Goal: Find specific page/section: Find specific page/section

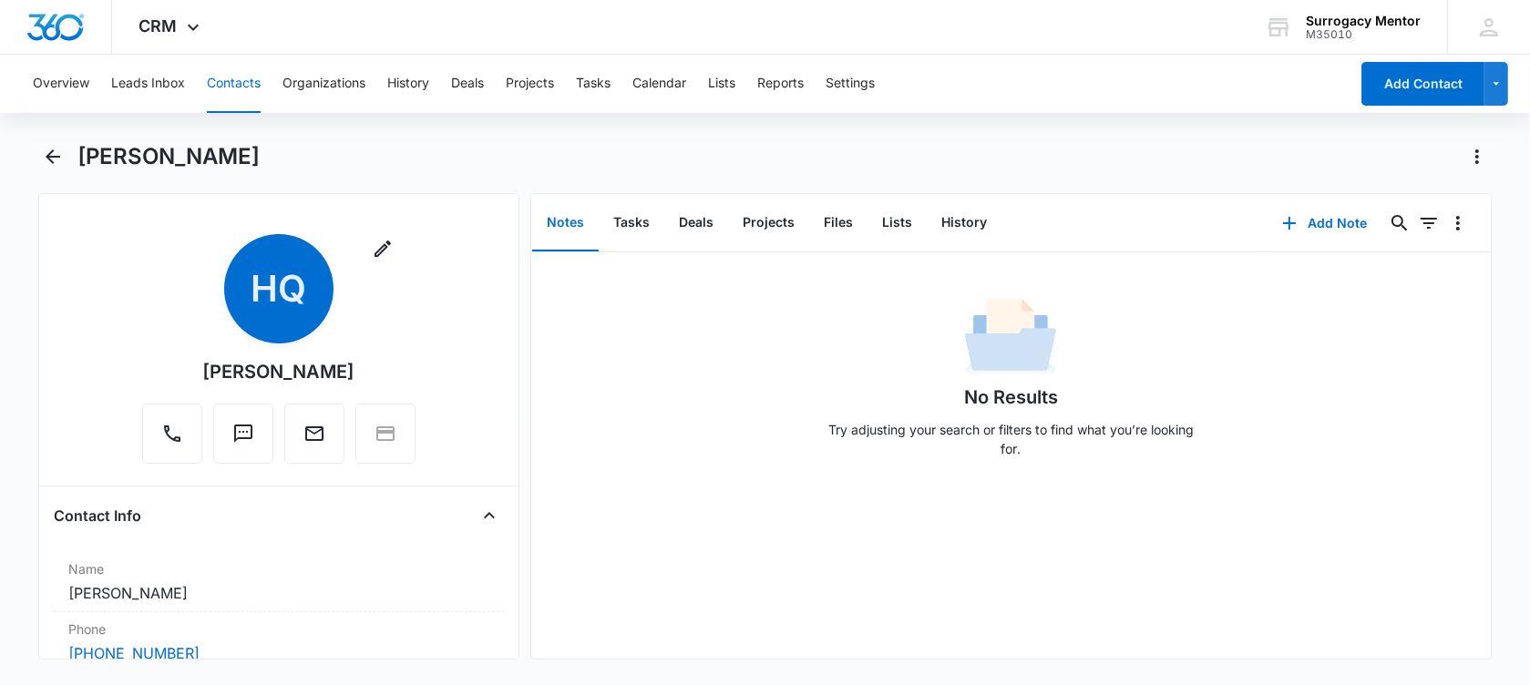
scroll to position [607, 0]
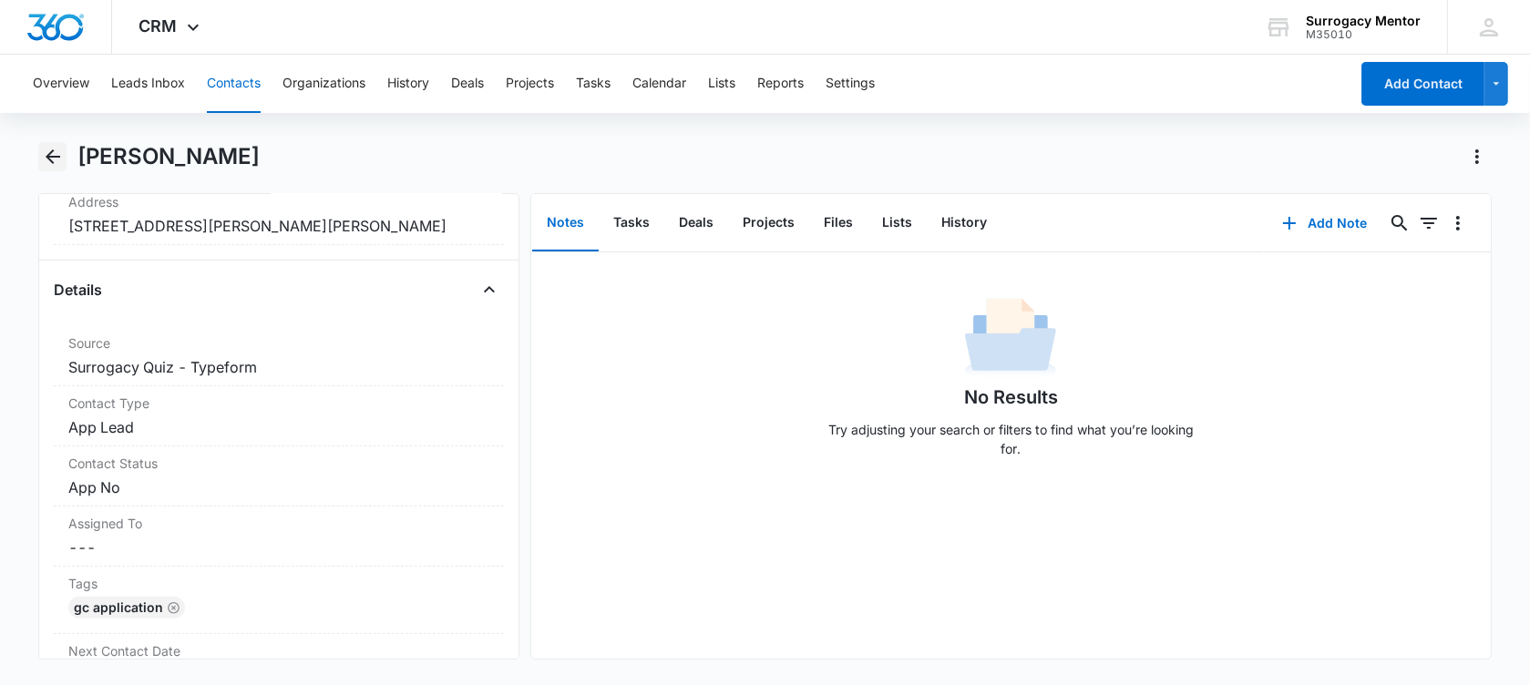
drag, startPoint x: 0, startPoint y: 0, endPoint x: 57, endPoint y: 154, distance: 164.3
click at [57, 154] on icon "Back" at bounding box center [53, 157] width 22 height 22
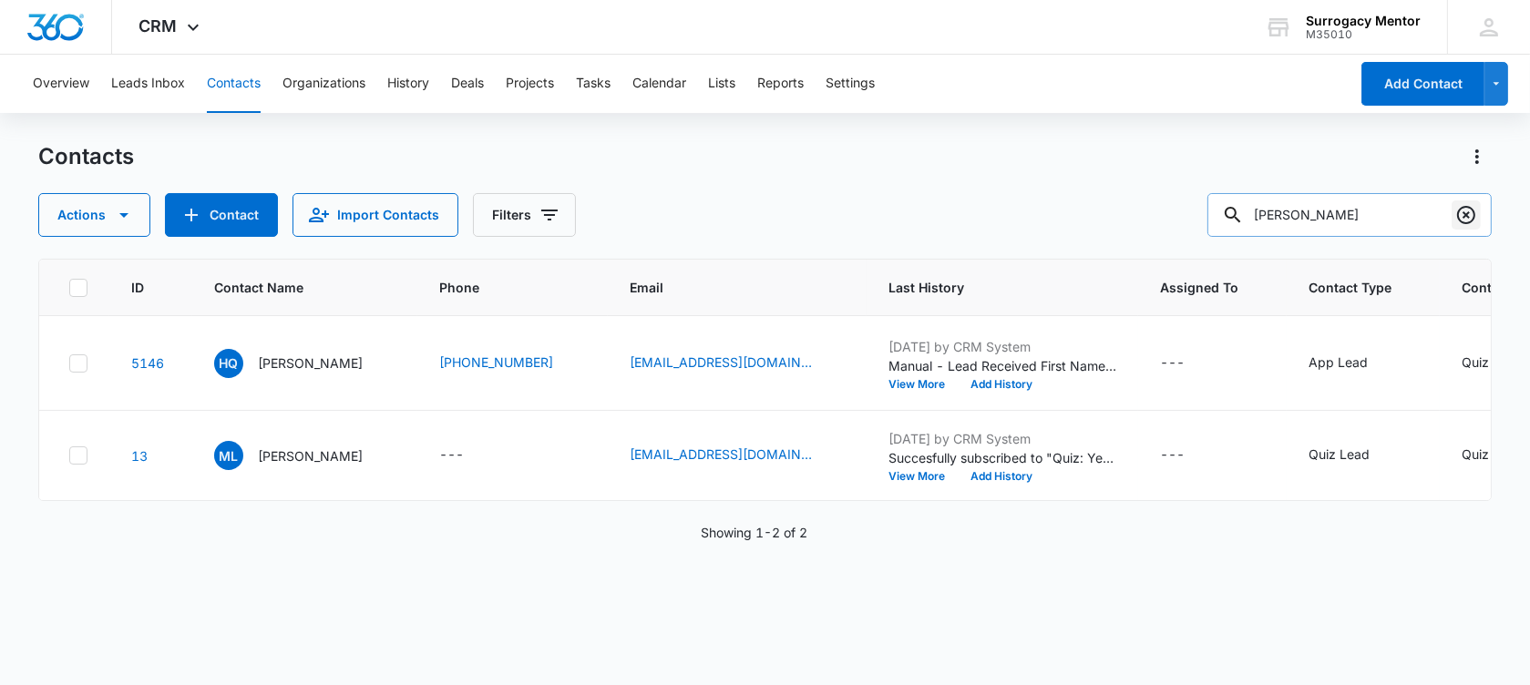
click at [1467, 219] on icon "Clear" at bounding box center [1466, 215] width 22 height 22
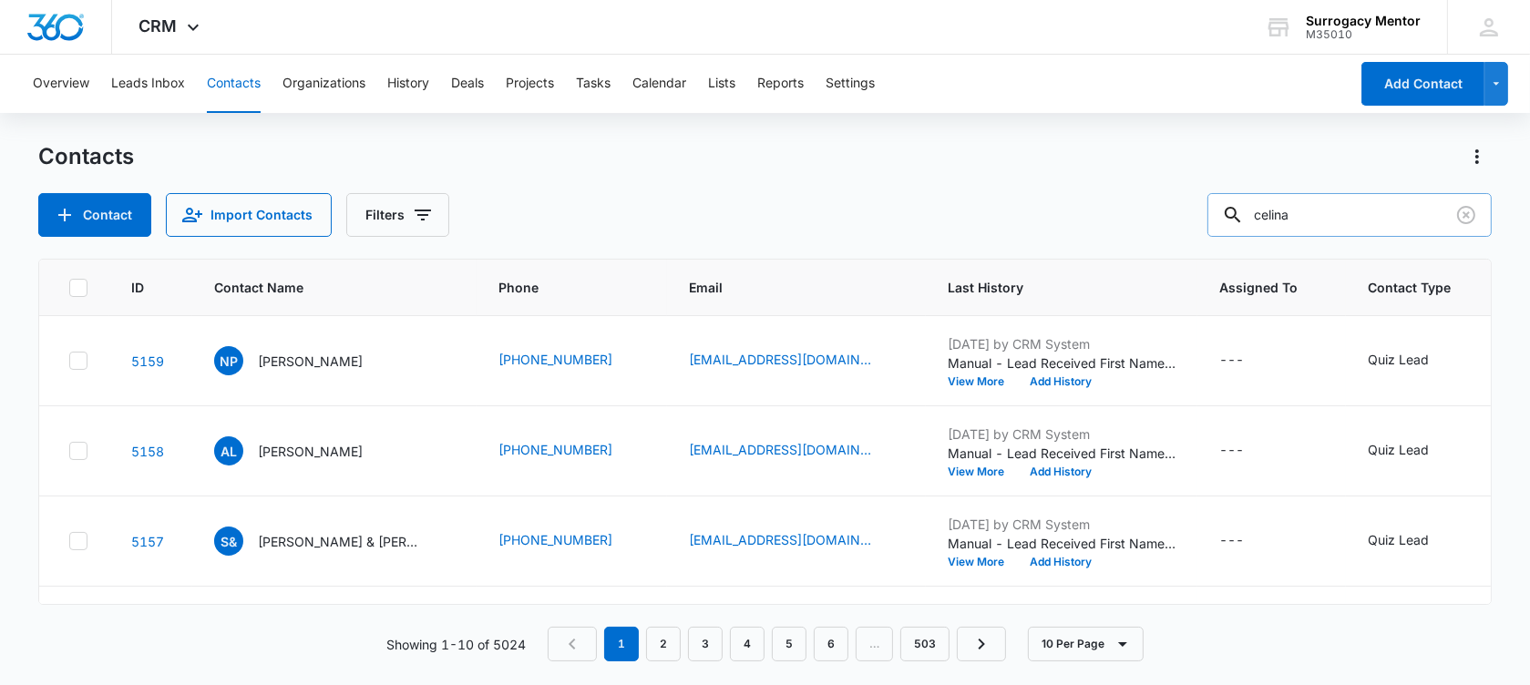
type input "celina"
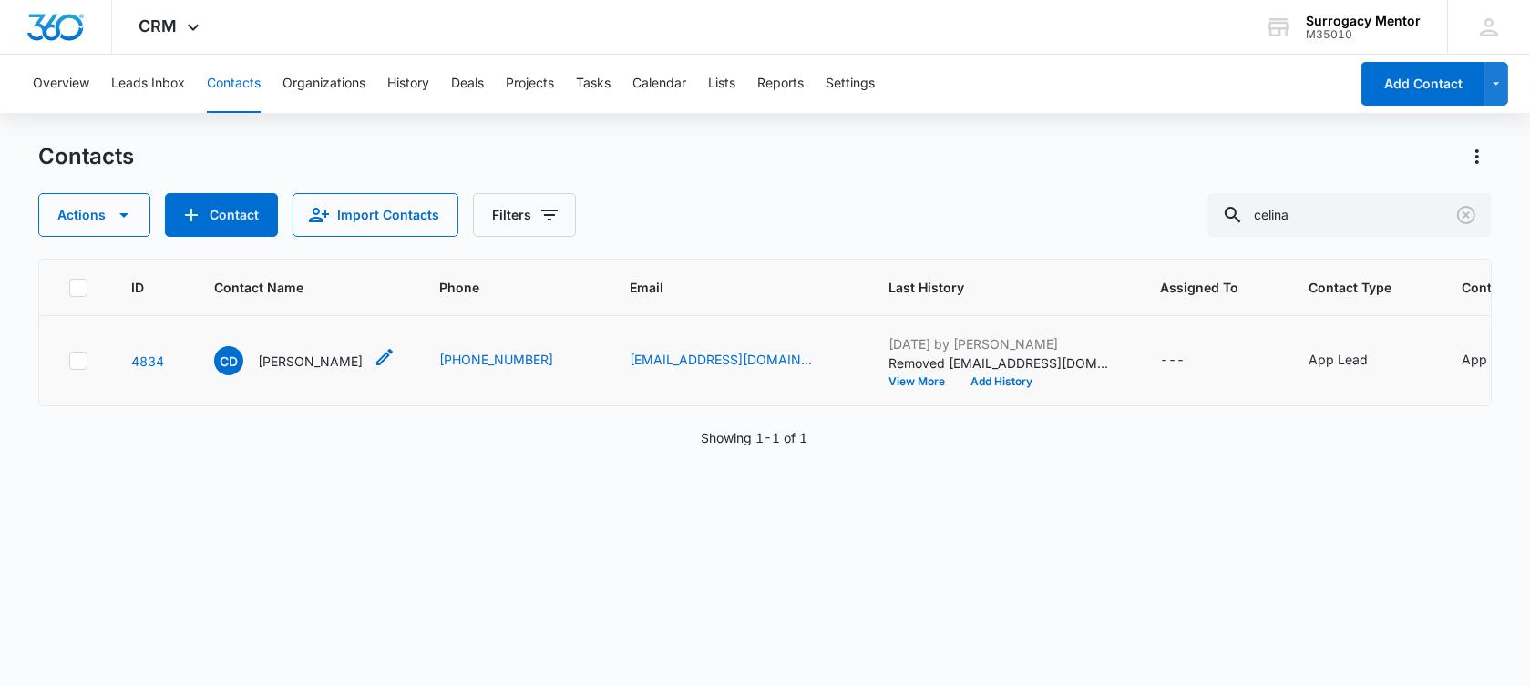
click at [272, 371] on p "[PERSON_NAME]" at bounding box center [310, 361] width 105 height 19
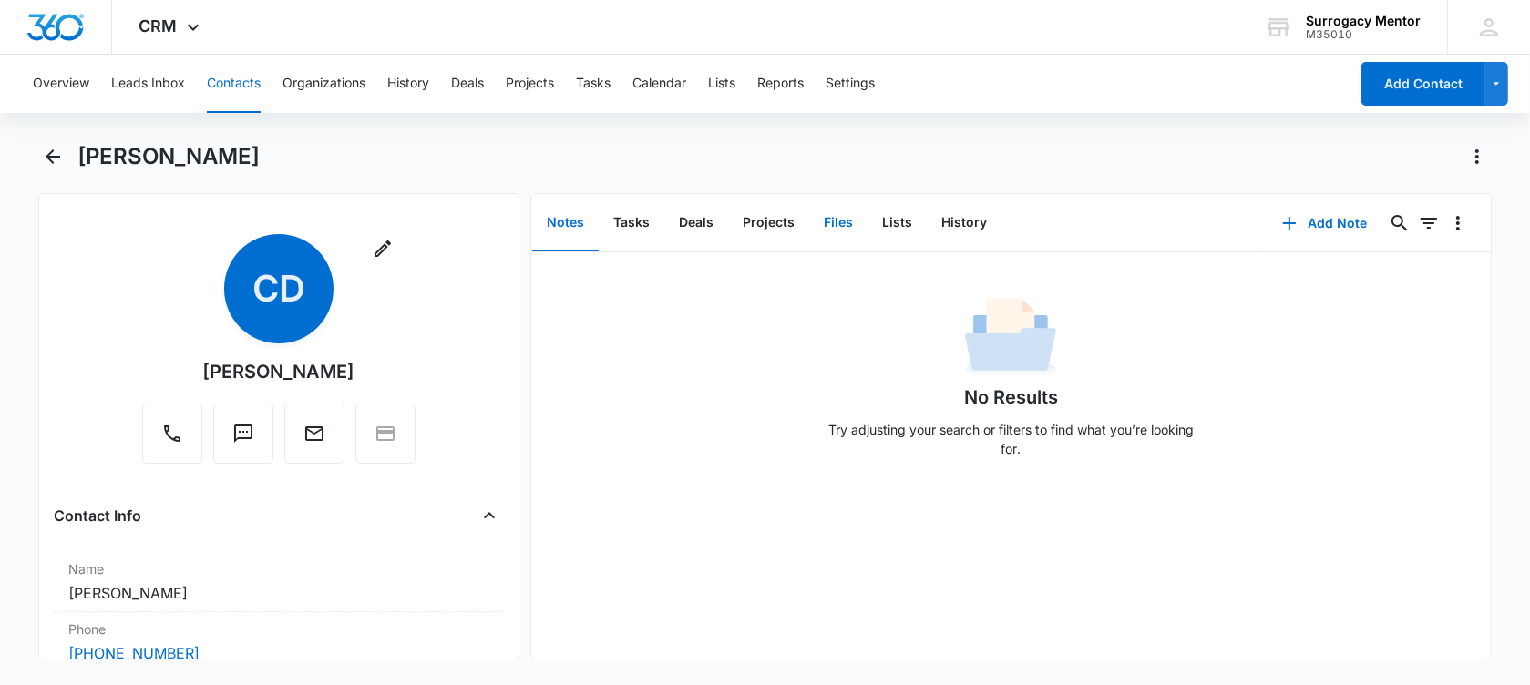
click at [833, 226] on button "Files" at bounding box center [838, 223] width 58 height 56
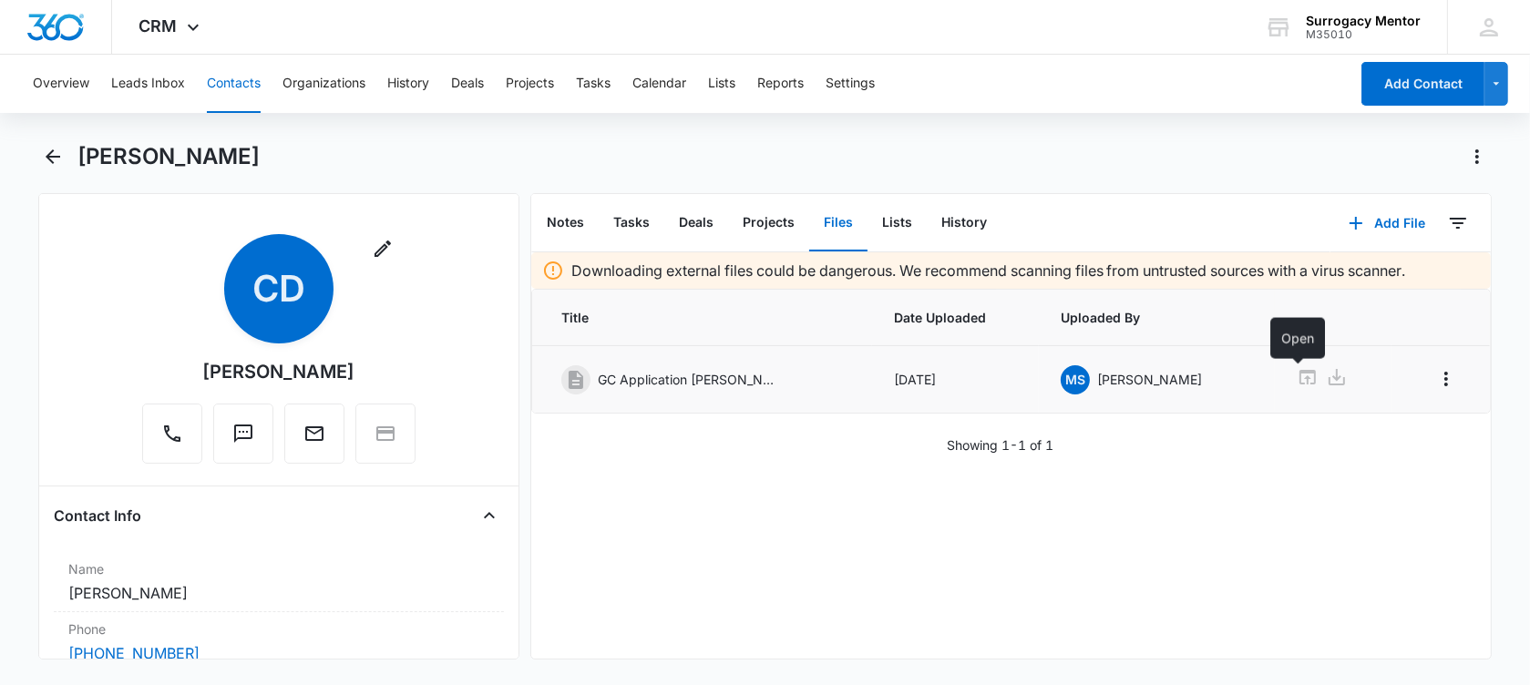
click at [1297, 375] on icon at bounding box center [1308, 377] width 22 height 22
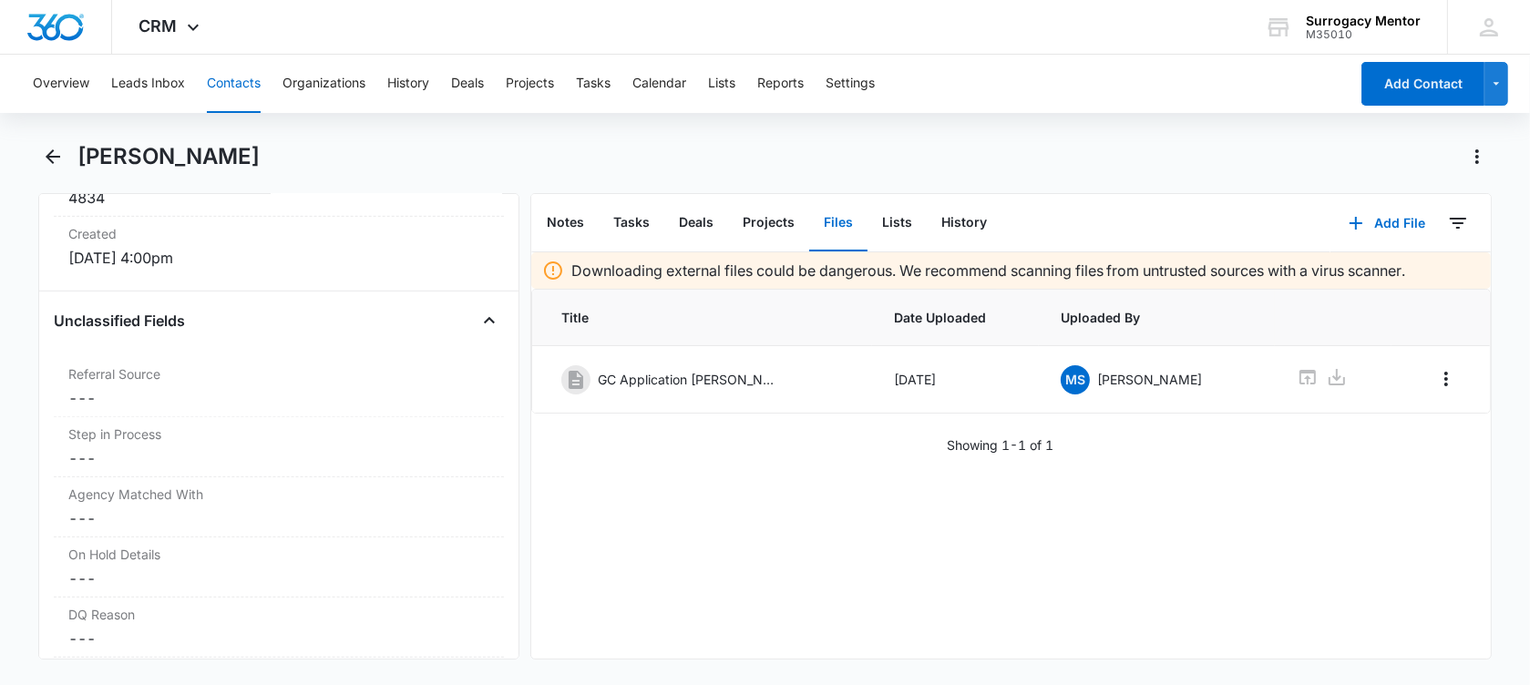
scroll to position [1595, 0]
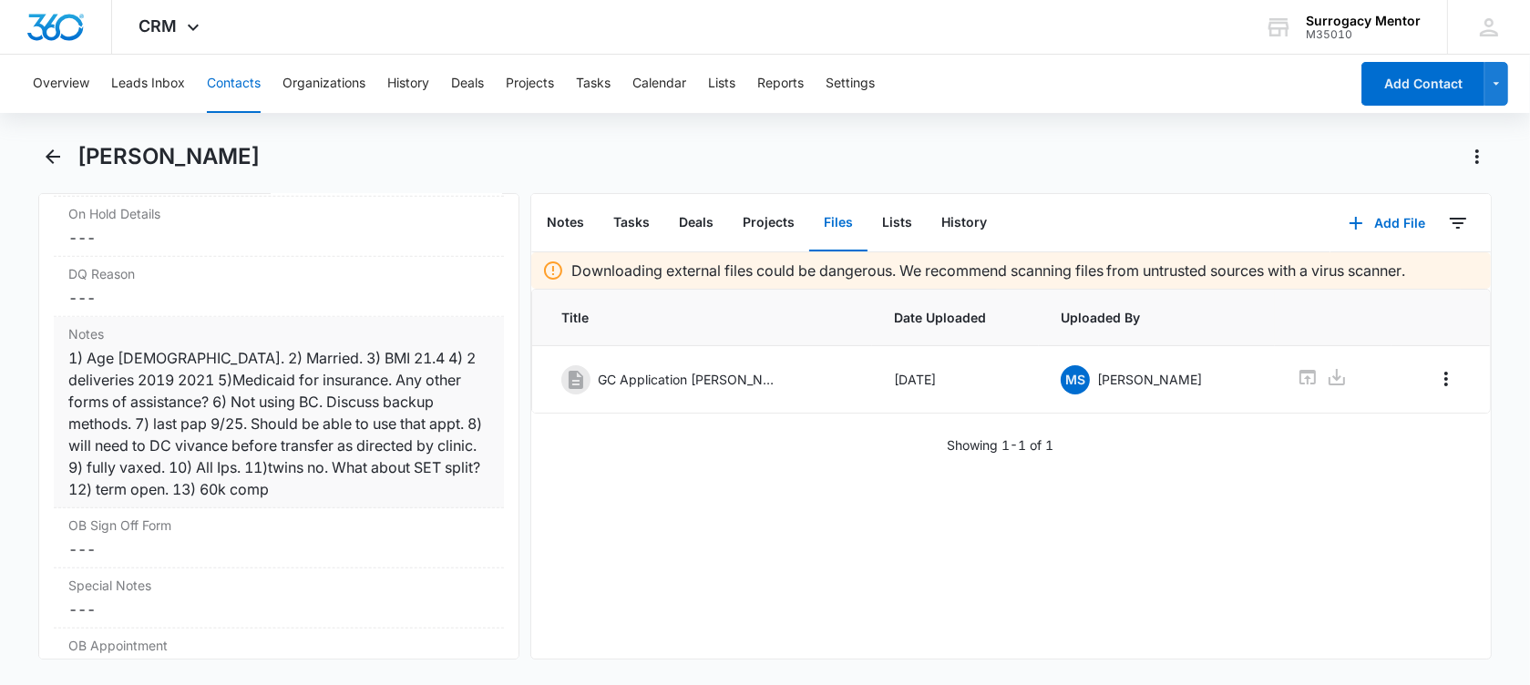
click at [257, 487] on div "1) Age [DEMOGRAPHIC_DATA]. 2) Married. 3) BMI 21.4 4) 2 deliveries 2019 2021 5)…" at bounding box center [278, 423] width 421 height 153
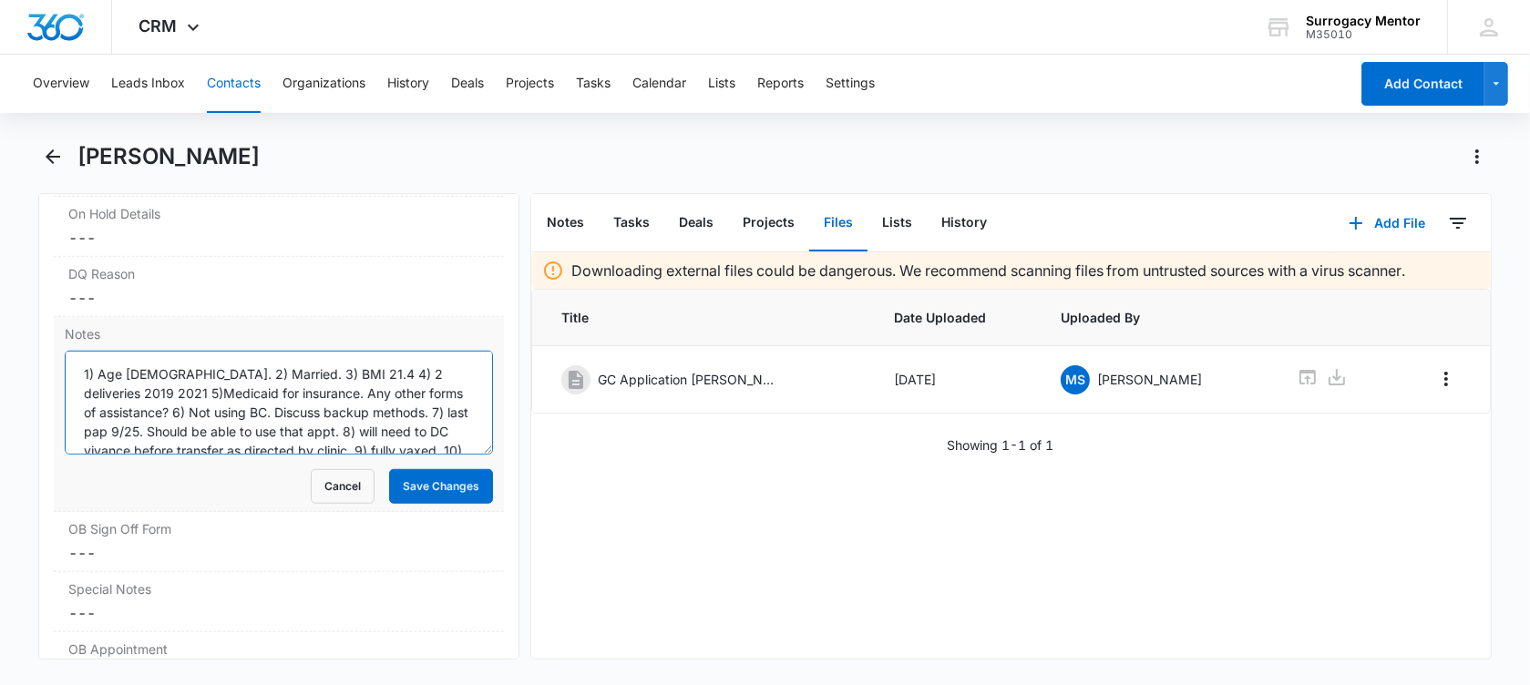
click at [385, 364] on textarea "1) Age [DEMOGRAPHIC_DATA]. 2) Married. 3) BMI 21.4 4) 2 deliveries 2019 2021 5)…" at bounding box center [279, 403] width 428 height 104
drag, startPoint x: 81, startPoint y: 367, endPoint x: 405, endPoint y: 418, distance: 327.5
click at [399, 423] on textarea "1) Age [DEMOGRAPHIC_DATA]. 2) Married. 3) BMI 21.4 4) 2 deliveries 2019 2021 5)…" at bounding box center [279, 403] width 428 height 104
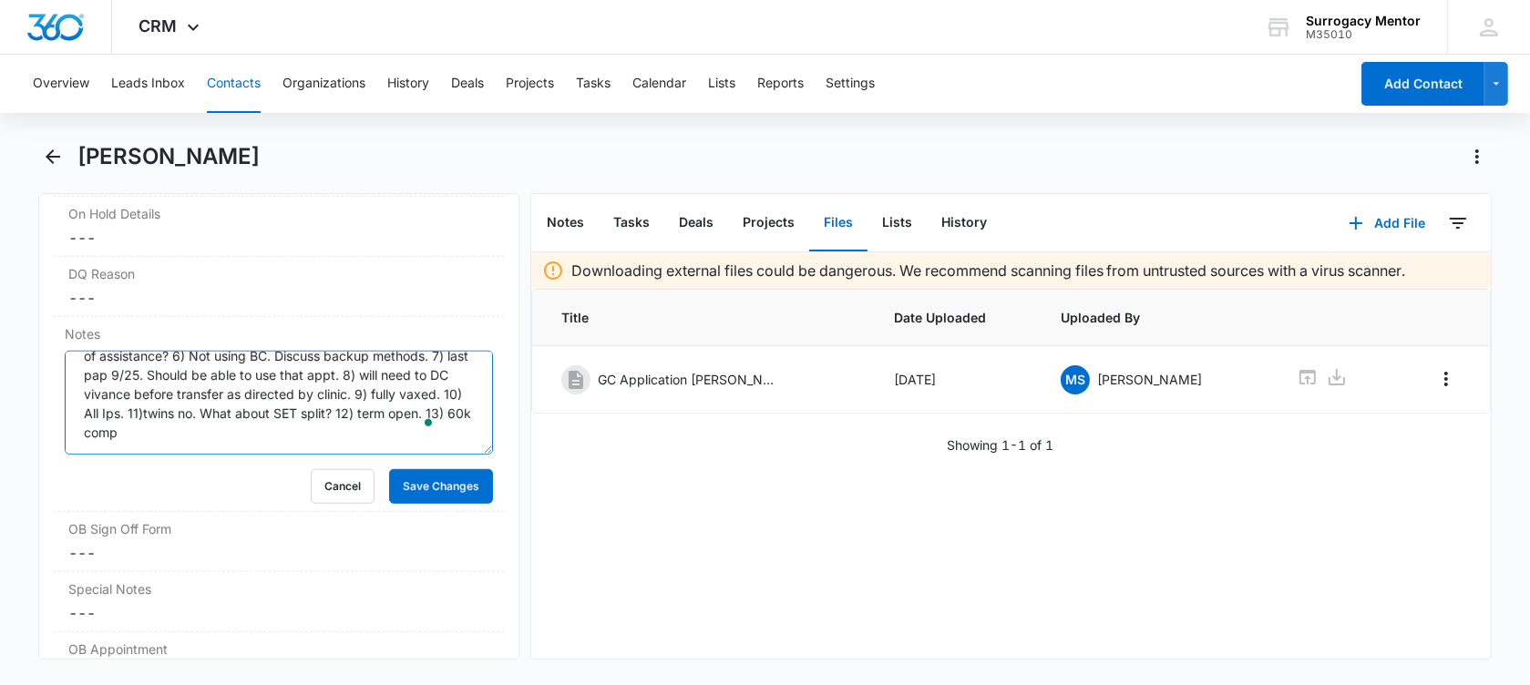
scroll to position [2157, 0]
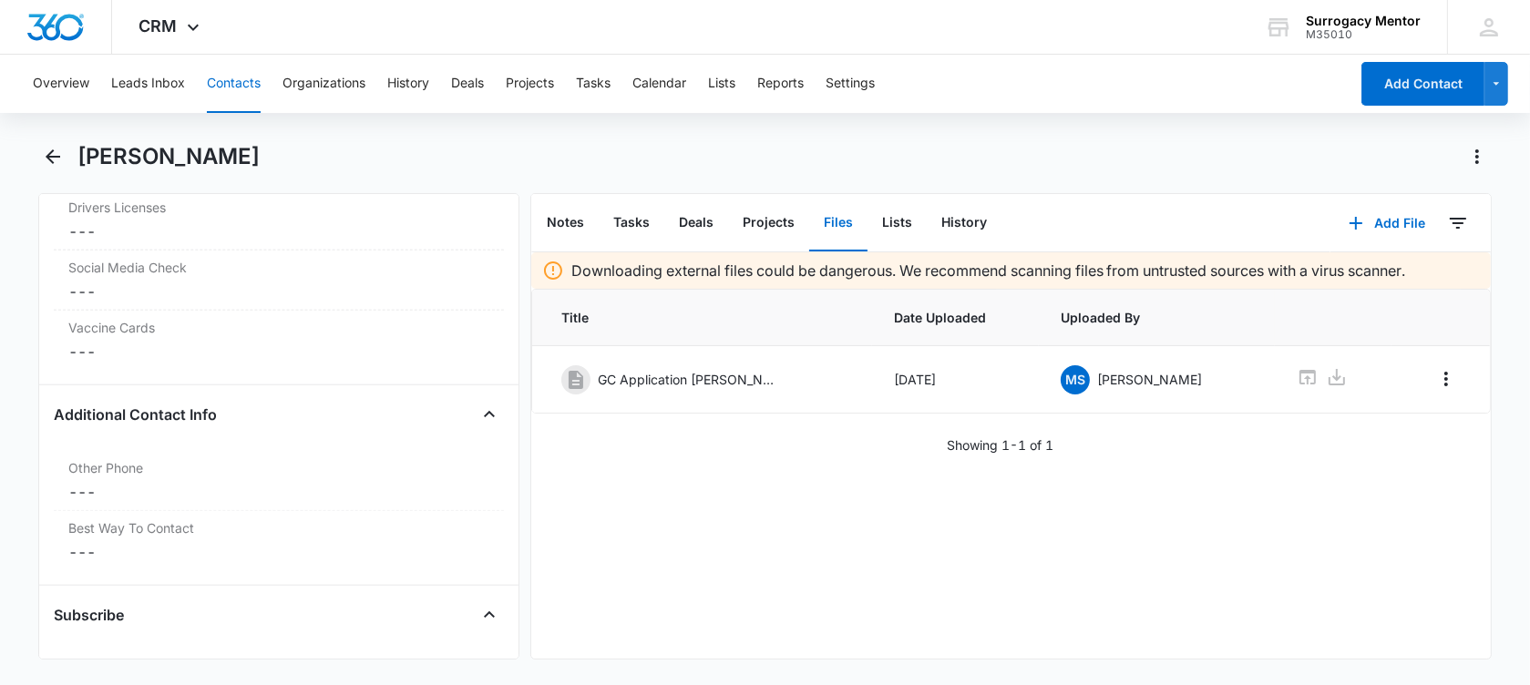
click at [241, 405] on div "Additional Contact Info" at bounding box center [279, 414] width 450 height 29
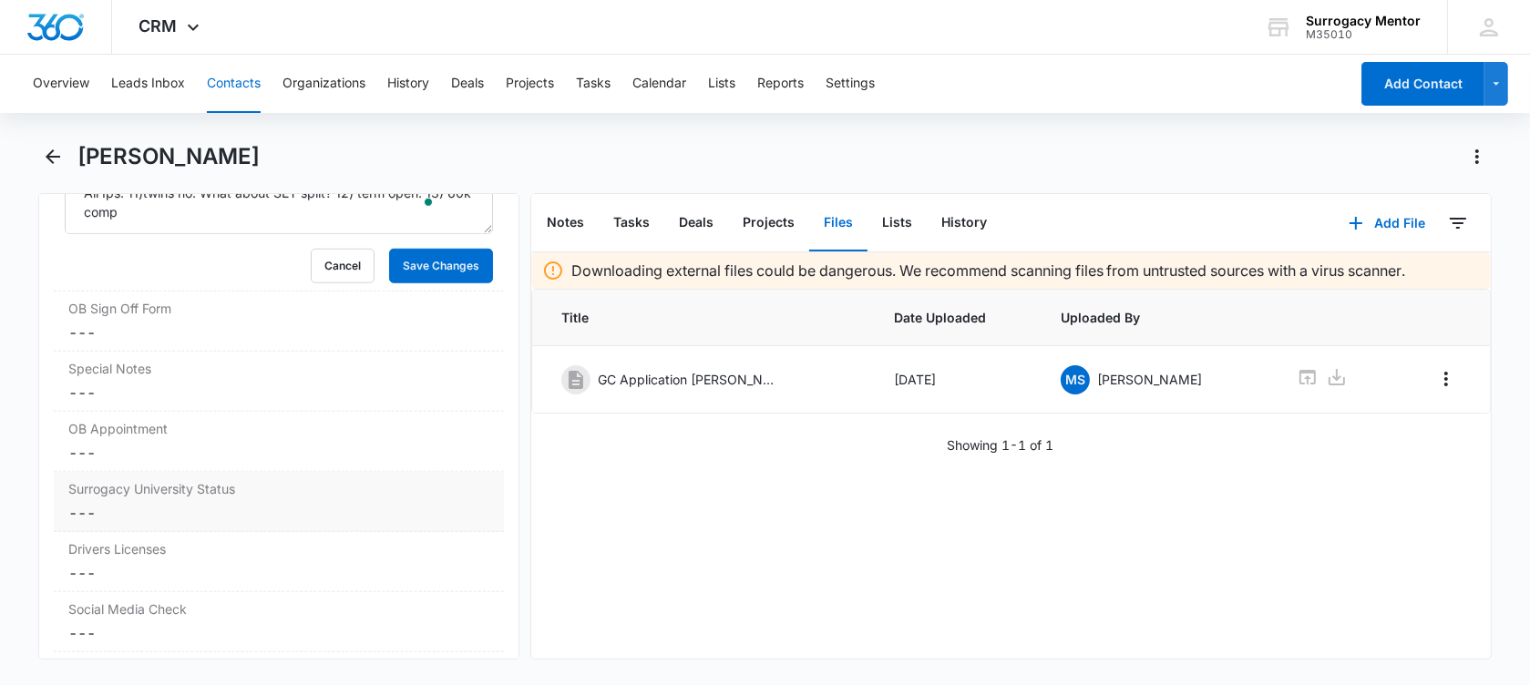
scroll to position [1473, 0]
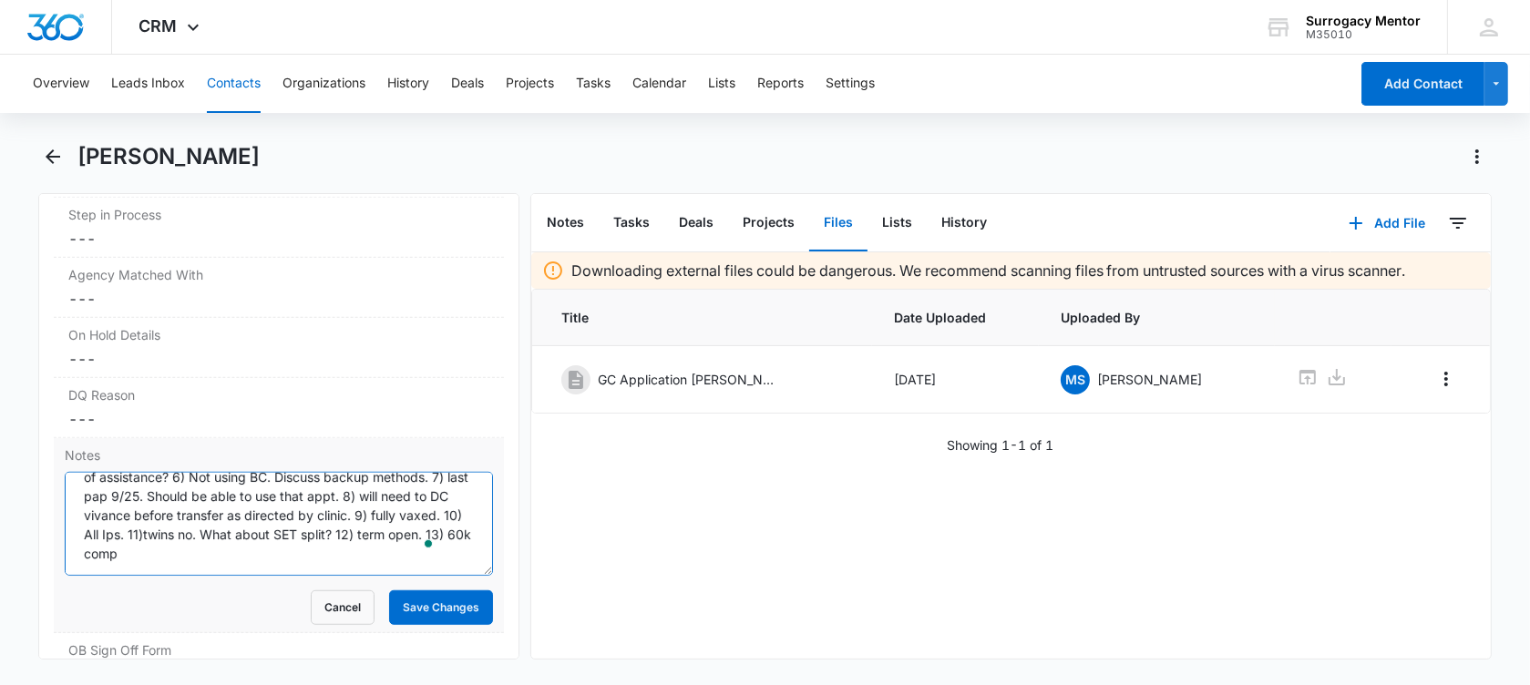
click at [230, 551] on textarea "1) Age [DEMOGRAPHIC_DATA]. 2) Married. 3) BMI 21.4 4) 2 deliveries 2019 2021 5)…" at bounding box center [279, 524] width 428 height 104
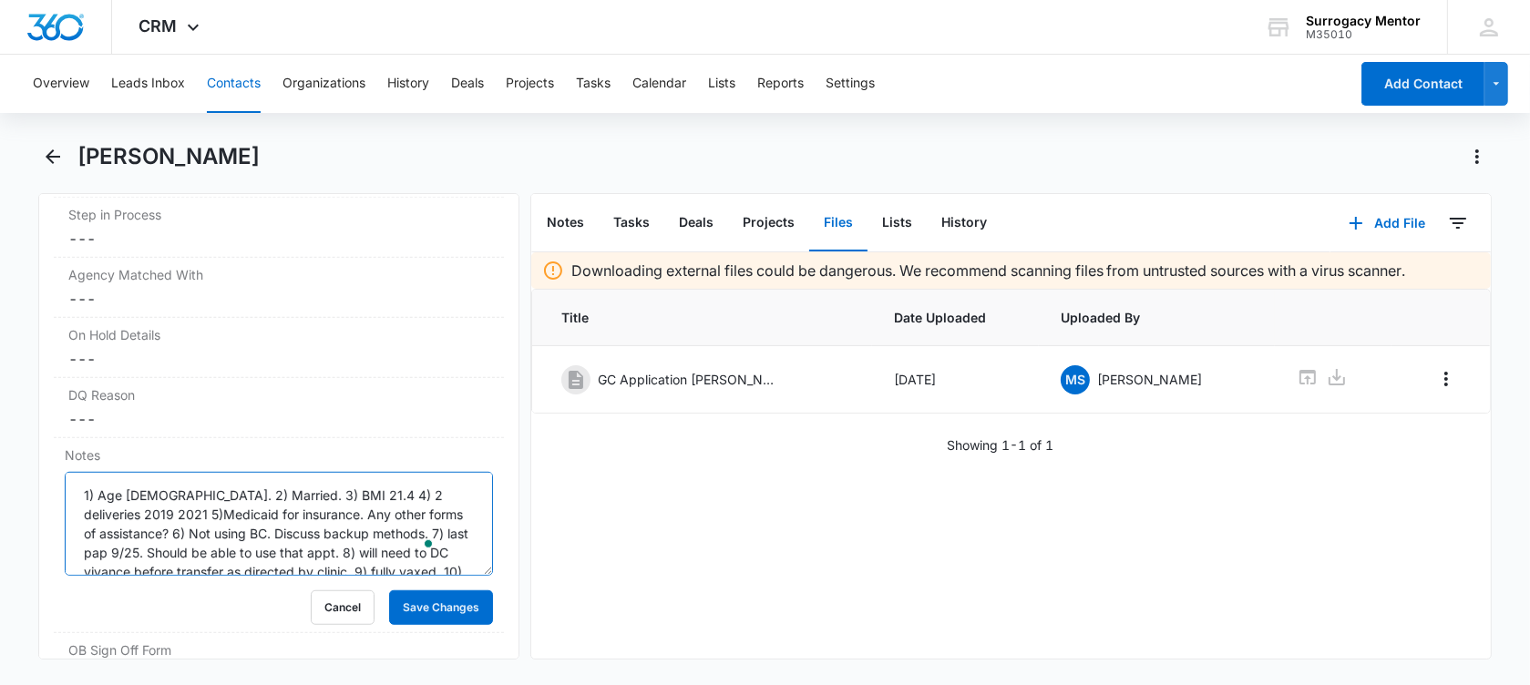
drag, startPoint x: 187, startPoint y: 553, endPoint x: 46, endPoint y: 446, distance: 176.8
click at [46, 446] on div "Remove CD [PERSON_NAME] Contact Info Name Cancel Save Changes [PERSON_NAME] Pho…" at bounding box center [278, 426] width 481 height 467
